Goal: Find specific page/section: Find specific page/section

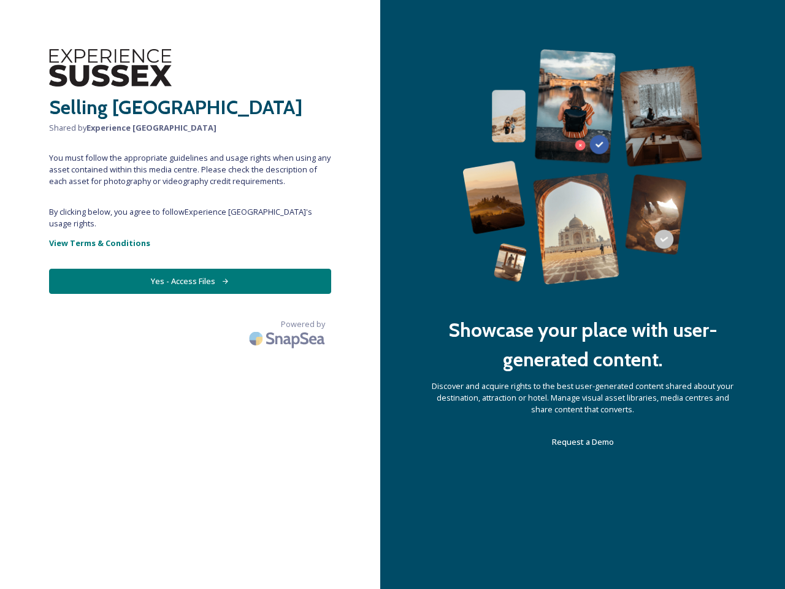
click at [393, 295] on div "Showcase your place with user-generated content. Discover and acquire rights to…" at bounding box center [582, 294] width 405 height 589
click at [190, 269] on button "Yes - Access Files" at bounding box center [190, 281] width 282 height 25
click at [288, 324] on img at bounding box center [288, 338] width 86 height 29
